Goal: Leave review/rating: Leave review/rating

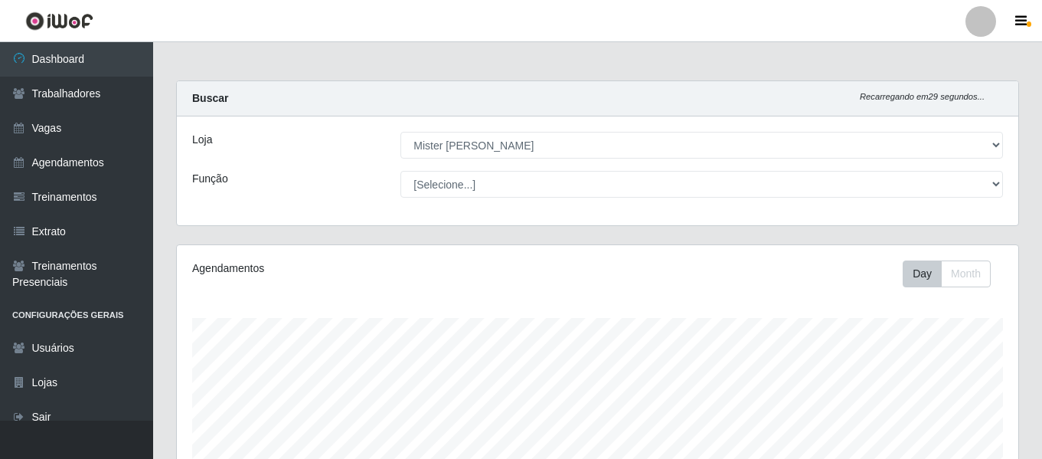
select select "535"
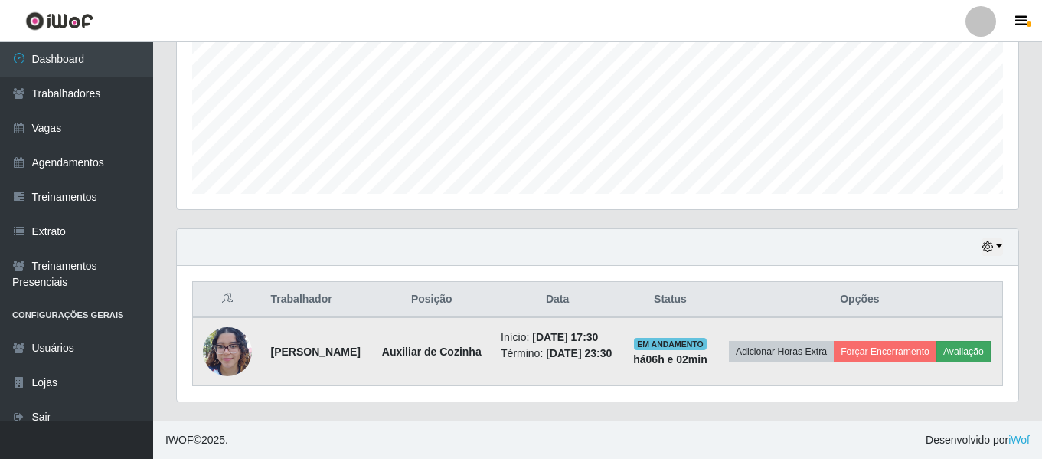
scroll to position [318, 841]
click at [930, 341] on button "Forçar Encerramento" at bounding box center [885, 351] width 103 height 21
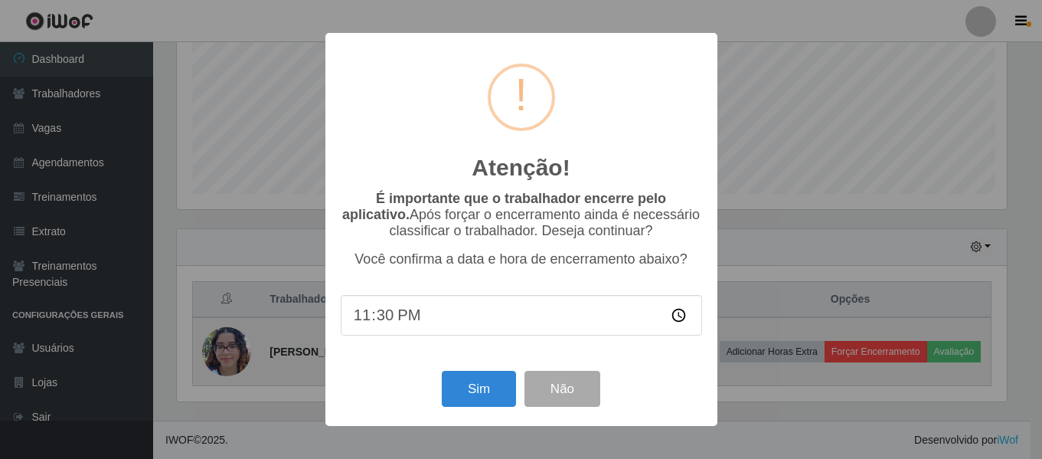
scroll to position [318, 834]
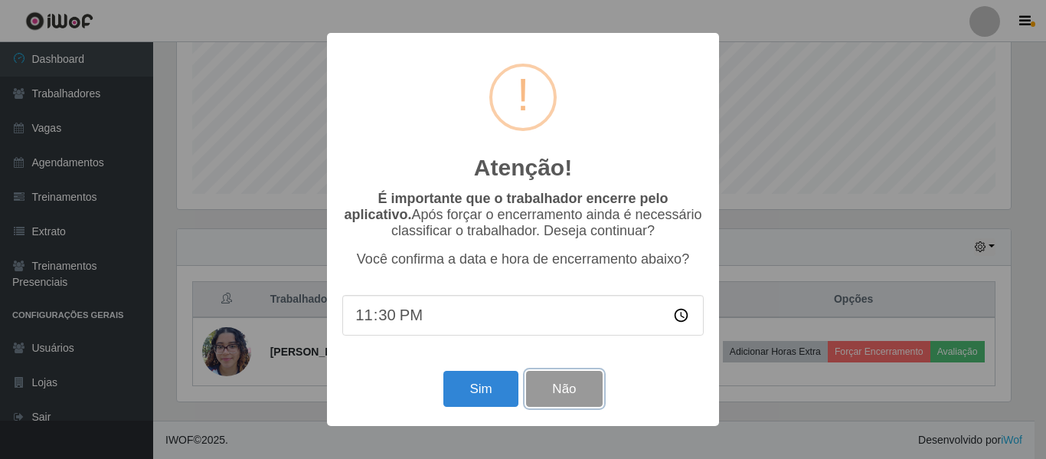
click at [575, 389] on button "Não" at bounding box center [564, 389] width 76 height 36
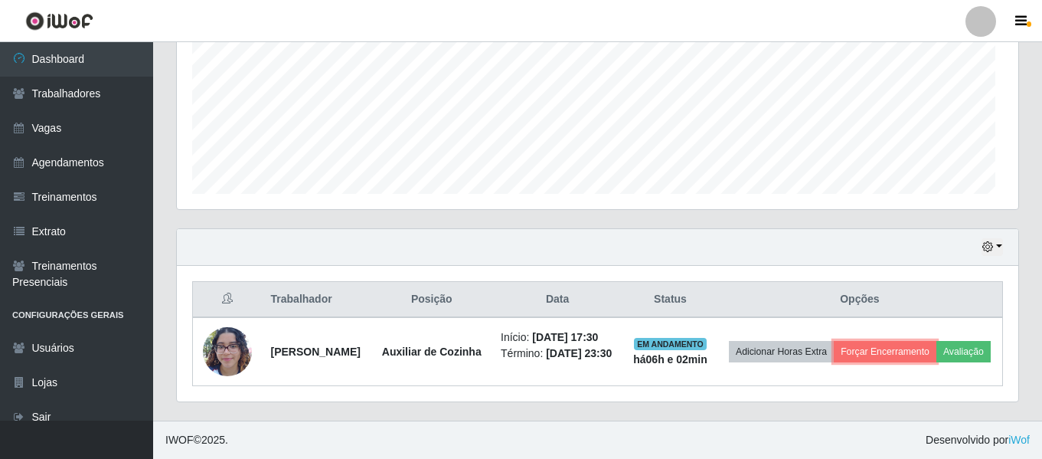
scroll to position [318, 841]
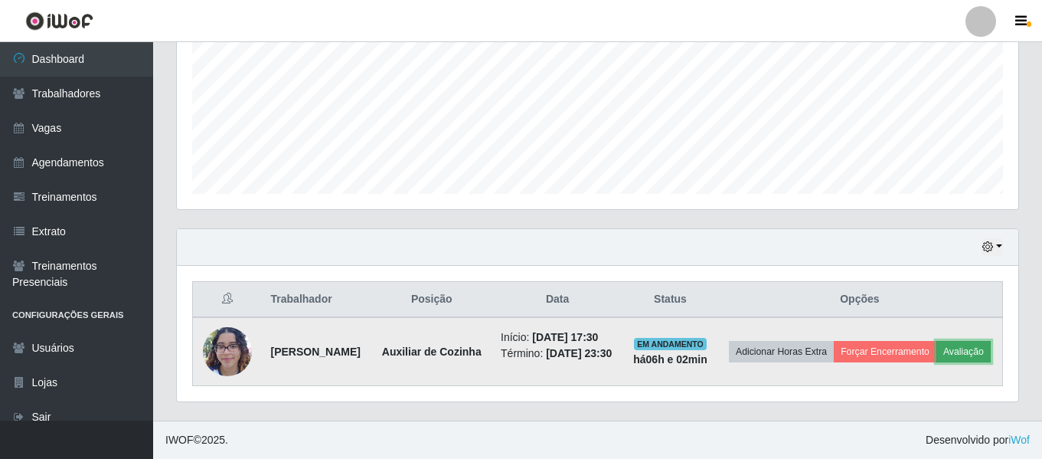
click at [936, 362] on button "Avaliação" at bounding box center [963, 351] width 54 height 21
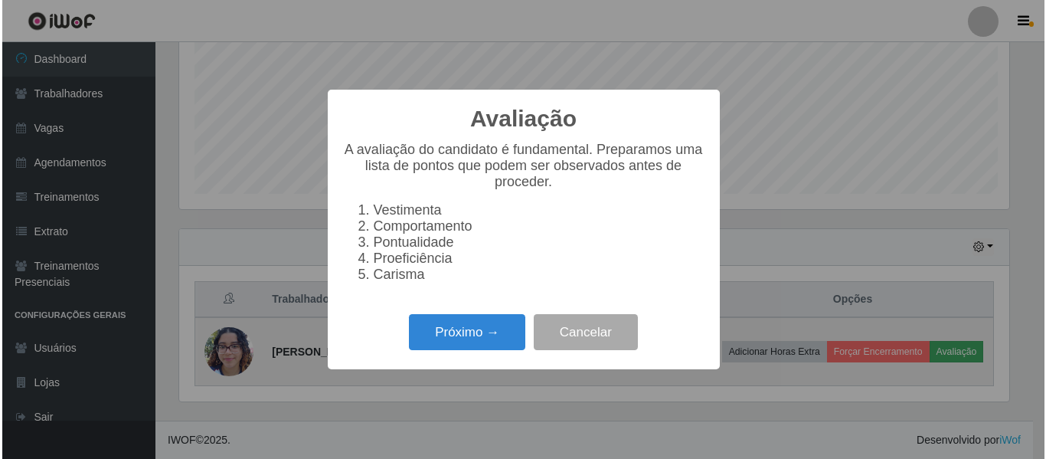
scroll to position [318, 834]
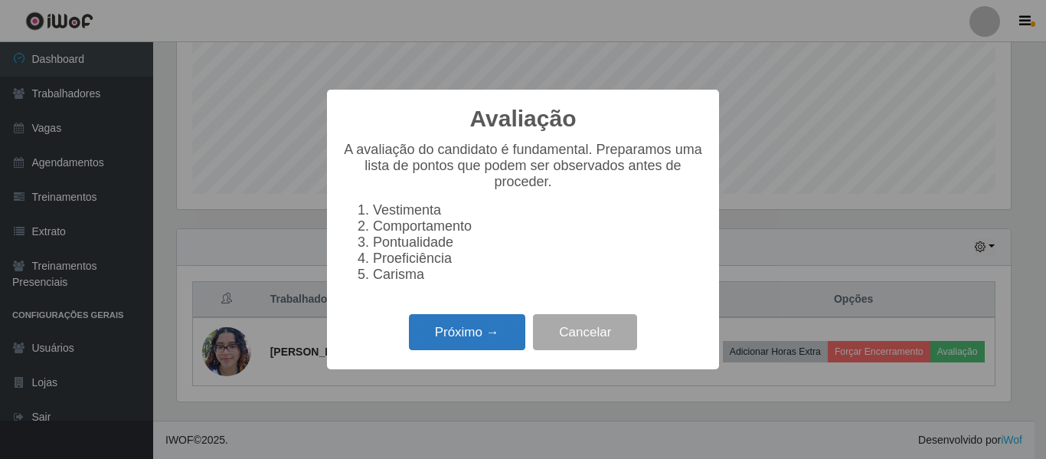
click at [487, 341] on button "Próximo →" at bounding box center [467, 332] width 116 height 36
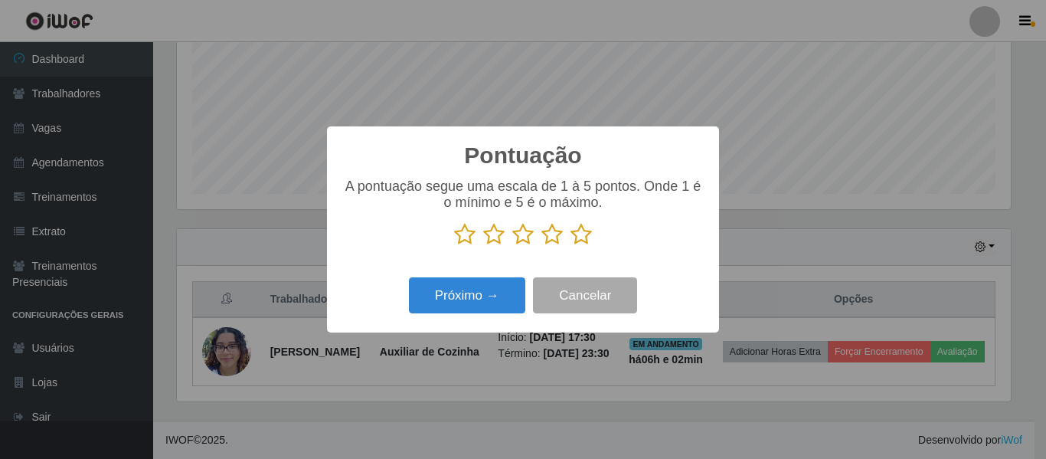
click at [576, 240] on icon at bounding box center [580, 234] width 21 height 23
click at [570, 246] on input "radio" at bounding box center [570, 246] width 0 height 0
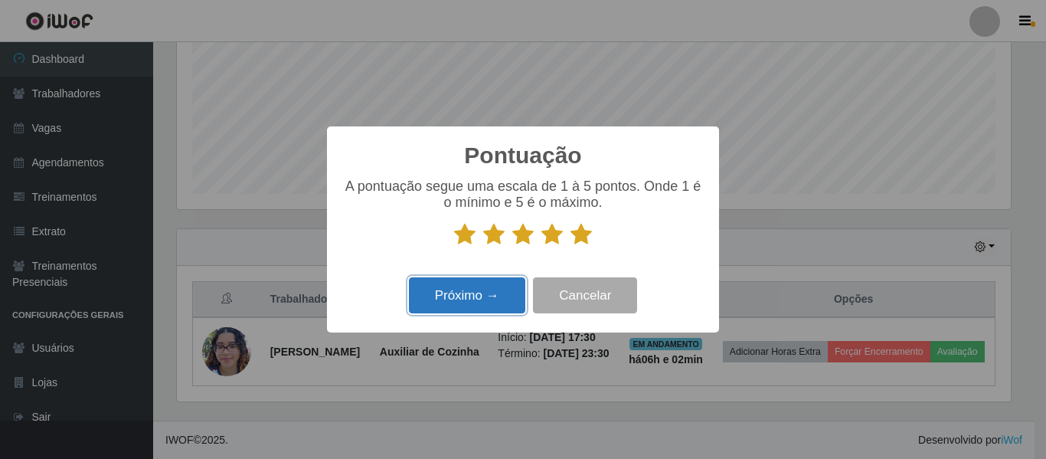
click at [495, 299] on button "Próximo →" at bounding box center [467, 295] width 116 height 36
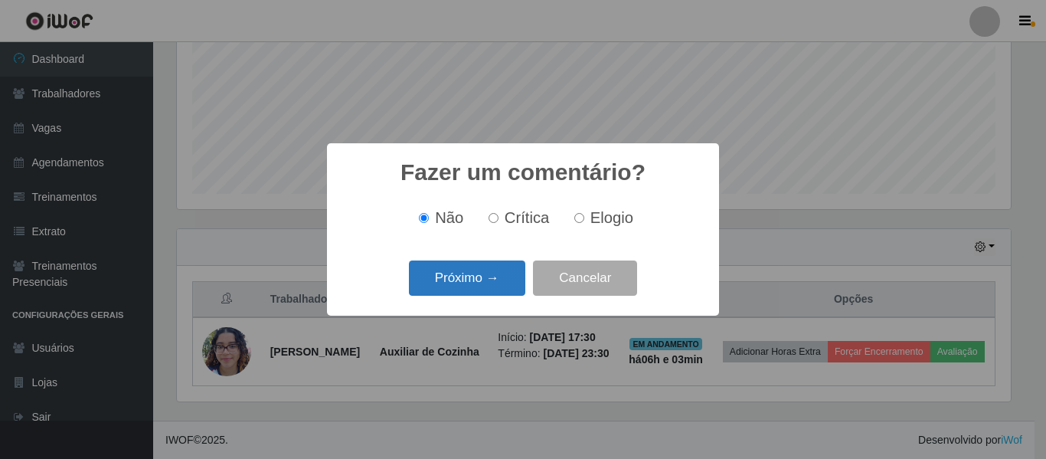
click at [478, 279] on button "Próximo →" at bounding box center [467, 278] width 116 height 36
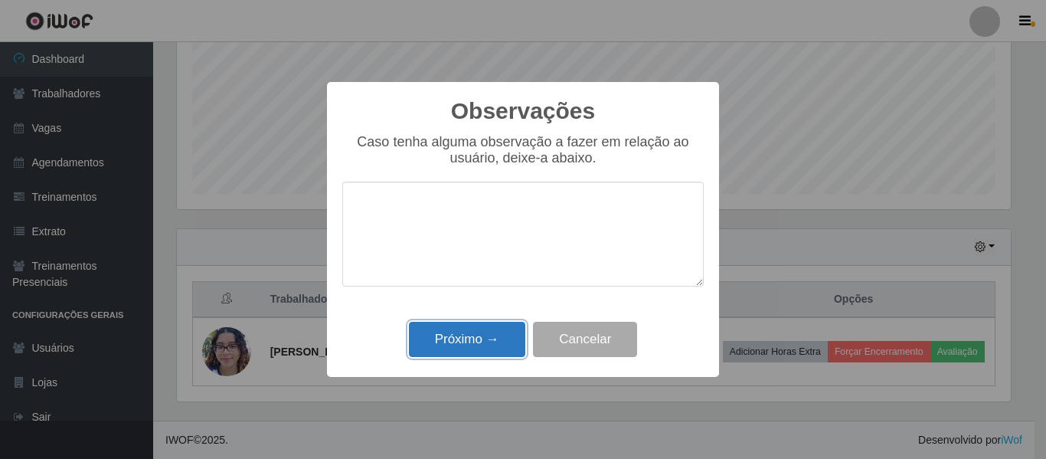
click at [507, 333] on button "Próximo →" at bounding box center [467, 340] width 116 height 36
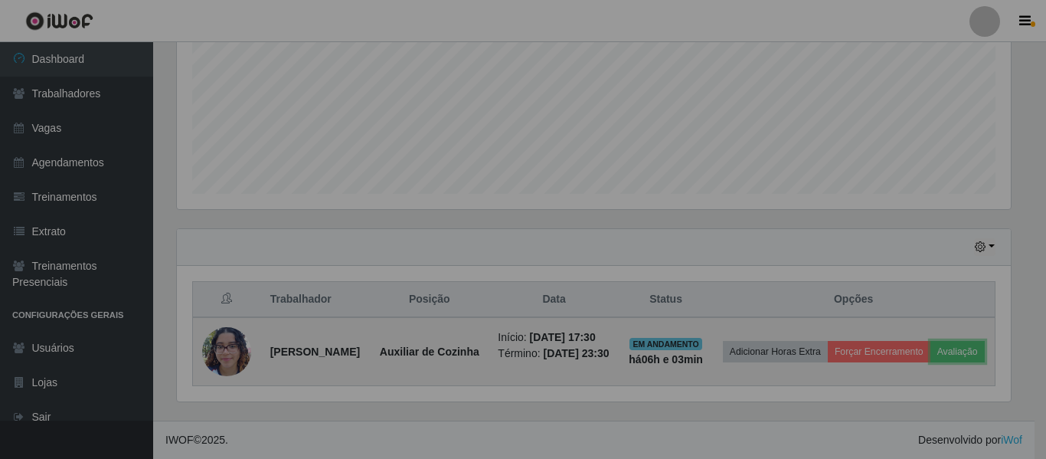
scroll to position [318, 841]
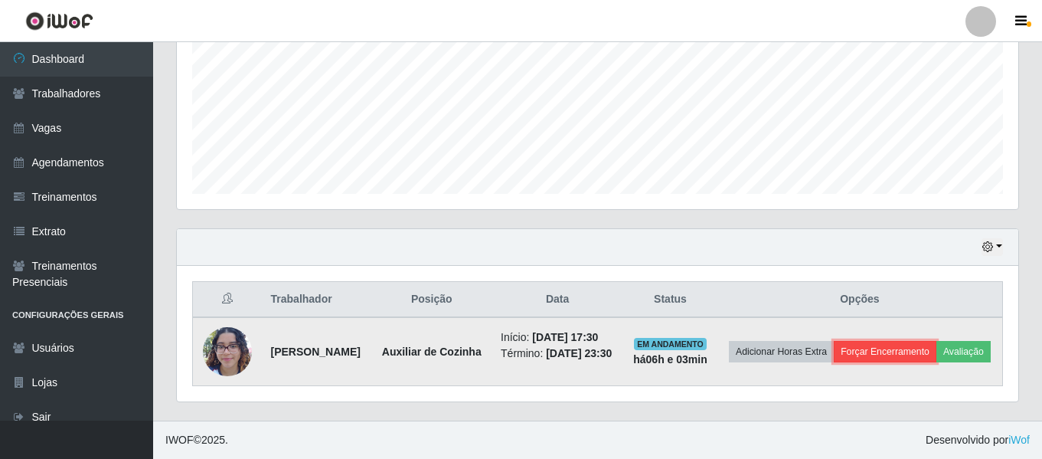
click at [915, 341] on button "Forçar Encerramento" at bounding box center [885, 351] width 103 height 21
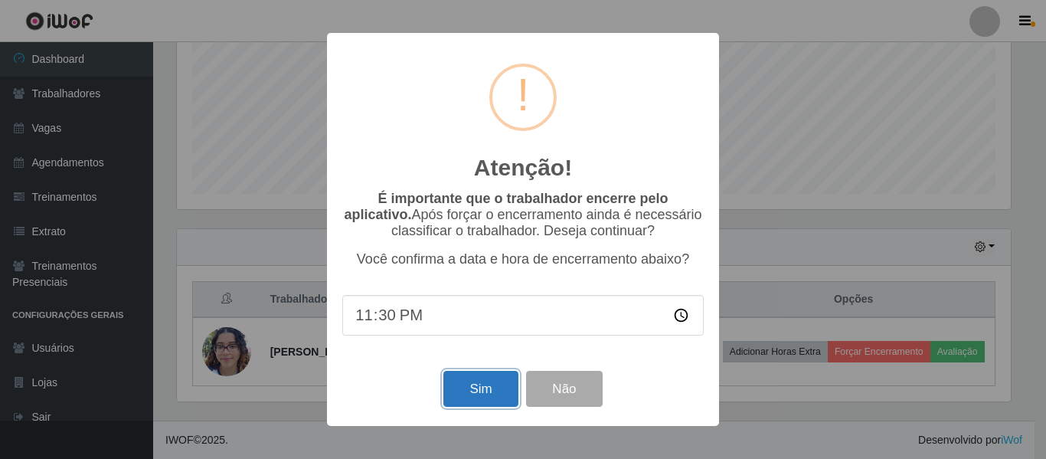
click at [498, 385] on button "Sim" at bounding box center [480, 389] width 74 height 36
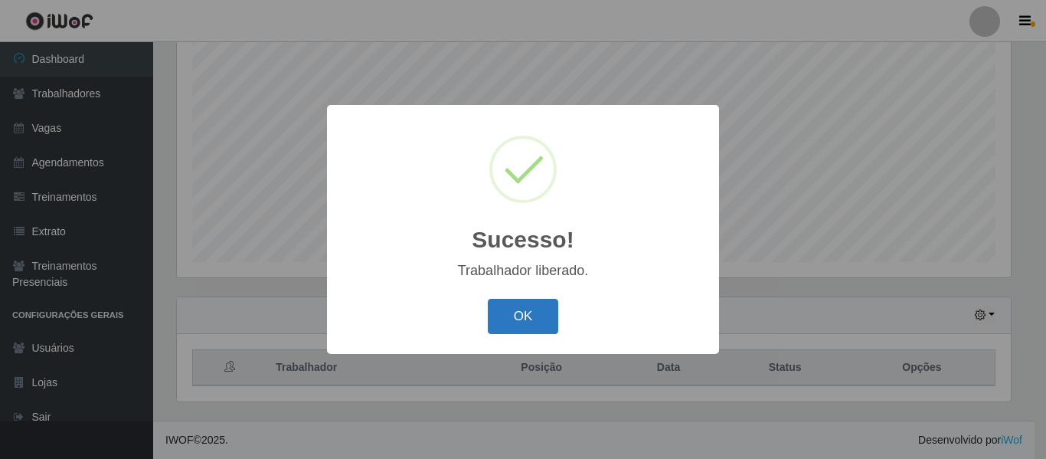
click at [514, 318] on button "OK" at bounding box center [523, 317] width 71 height 36
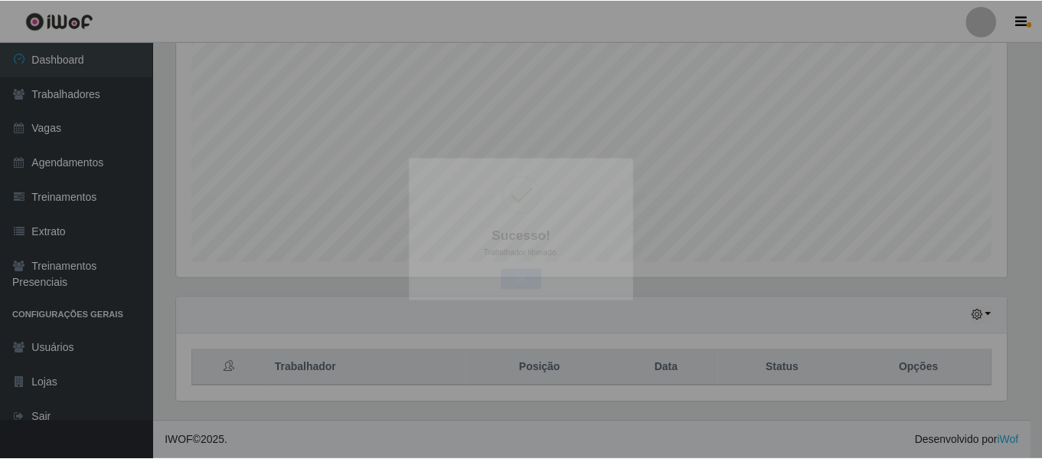
scroll to position [318, 841]
